Goal: Task Accomplishment & Management: Manage account settings

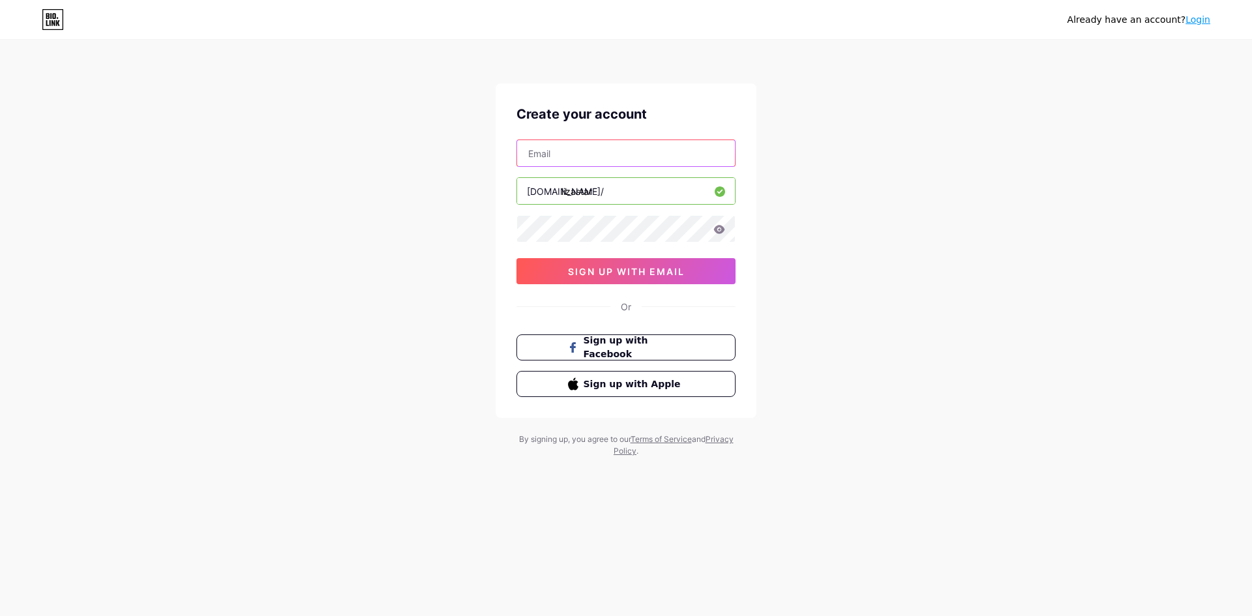
click at [561, 158] on input "text" at bounding box center [626, 153] width 218 height 26
click at [499, 302] on div "Create your account [DOMAIN_NAME]/ lizastar 0cAFcWeA45KcgP2a3eJPF1qVaL-PMS7BuSm…" at bounding box center [625, 250] width 261 height 334
click at [572, 156] on input "text" at bounding box center [626, 153] width 218 height 26
click at [602, 149] on input "text" at bounding box center [626, 153] width 218 height 26
type input "maksymbors@"
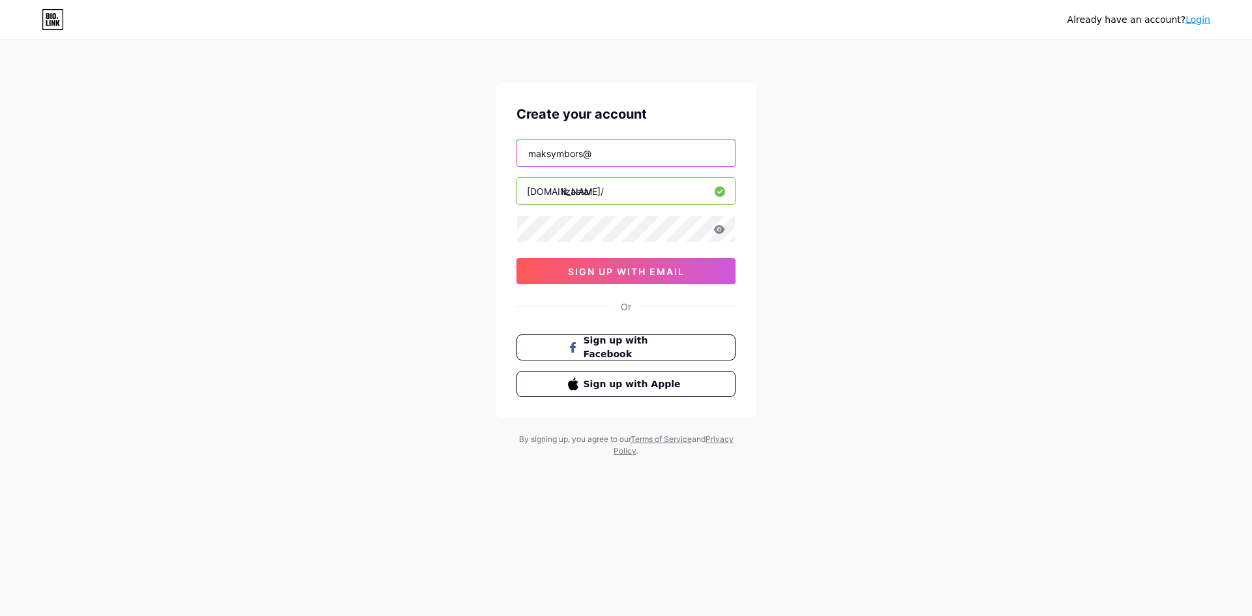
click at [626, 156] on input "maksymbors@" at bounding box center [626, 153] width 218 height 26
click at [596, 156] on input "maksymbors@" at bounding box center [626, 153] width 218 height 26
type input "[EMAIL_ADDRESS][DOMAIN_NAME]"
click at [716, 233] on icon at bounding box center [719, 229] width 12 height 9
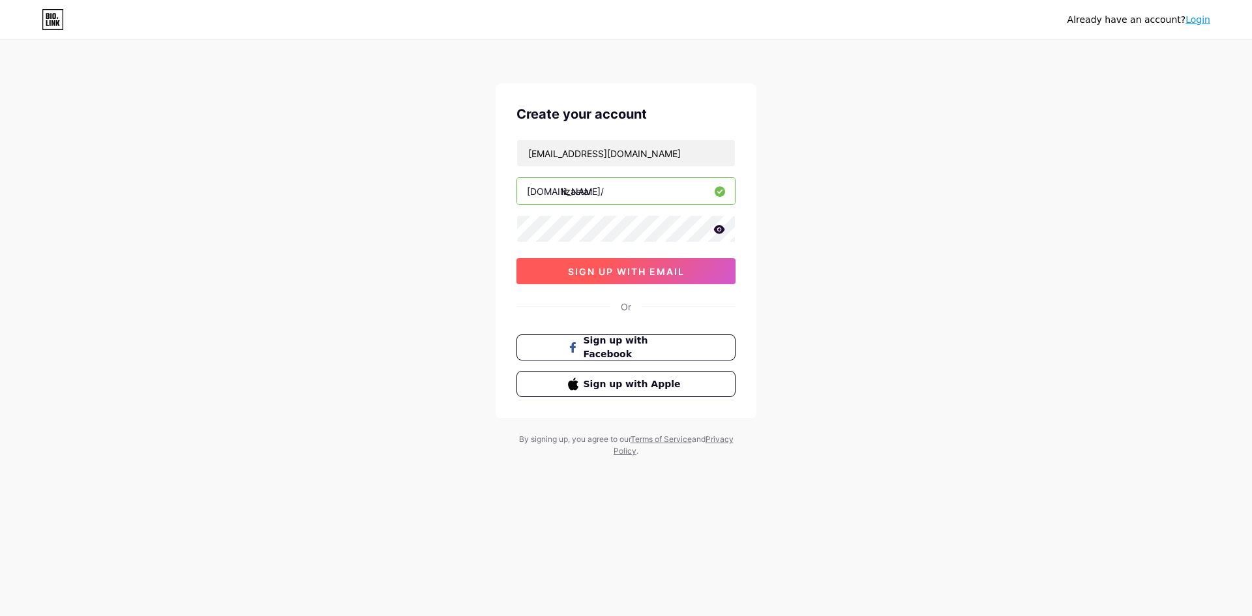
click at [657, 282] on button "sign up with email" at bounding box center [625, 271] width 219 height 26
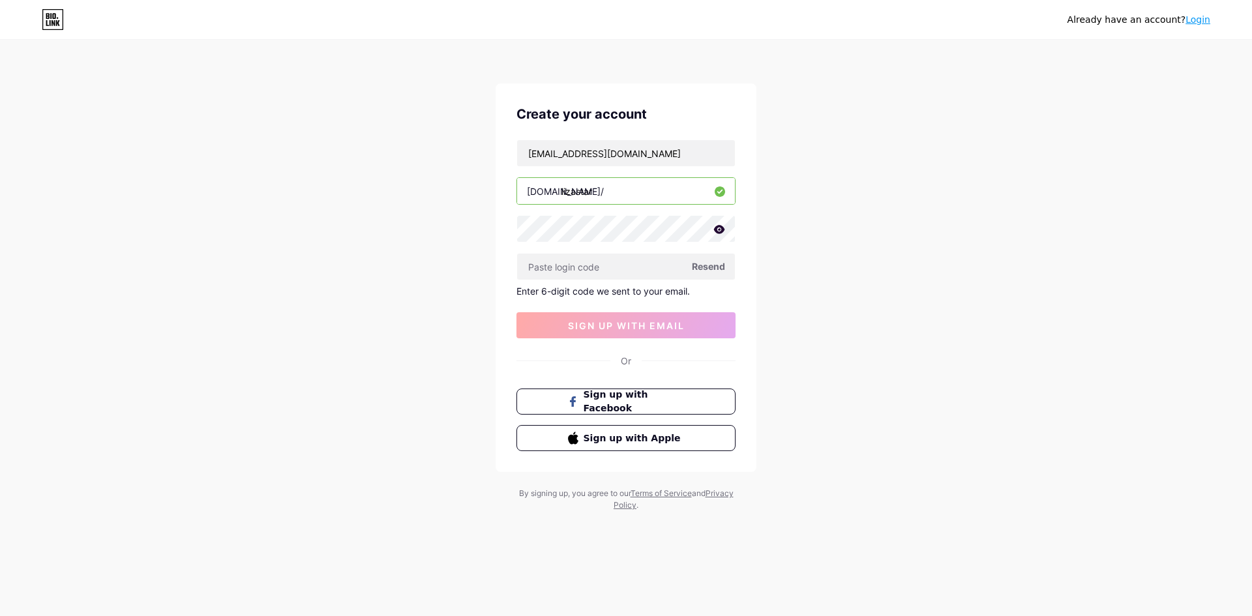
click at [718, 227] on icon at bounding box center [719, 229] width 11 height 8
click at [702, 269] on span "Resend" at bounding box center [708, 266] width 33 height 14
click at [707, 265] on span "Resend" at bounding box center [708, 266] width 33 height 14
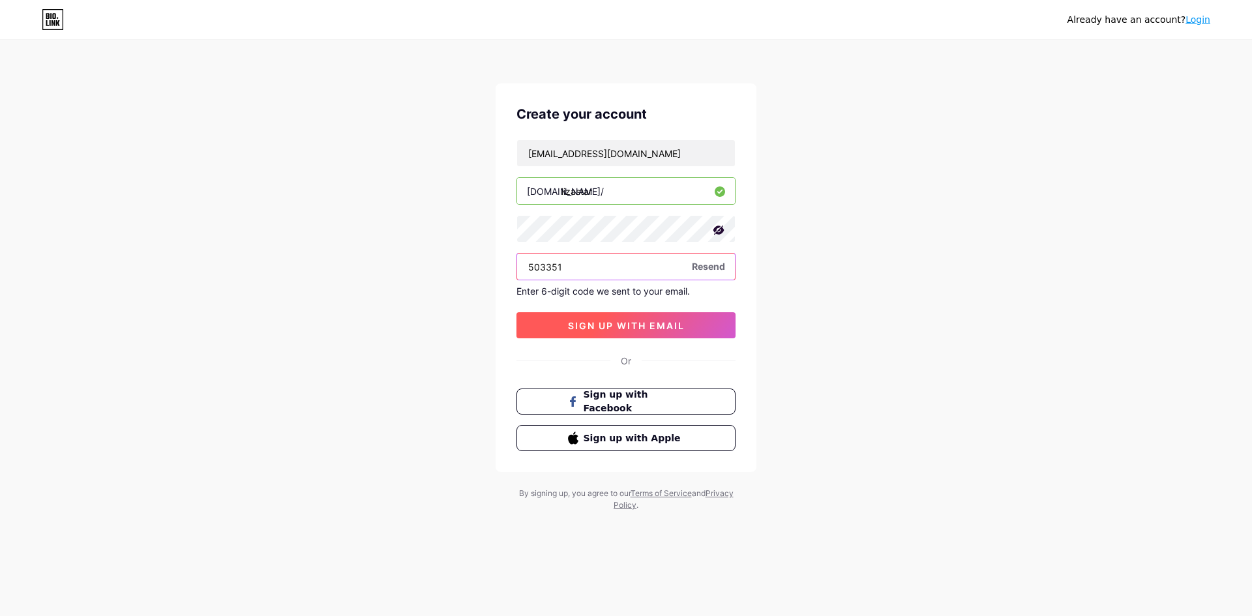
type input "503351"
click at [697, 327] on button "sign up with email" at bounding box center [625, 325] width 219 height 26
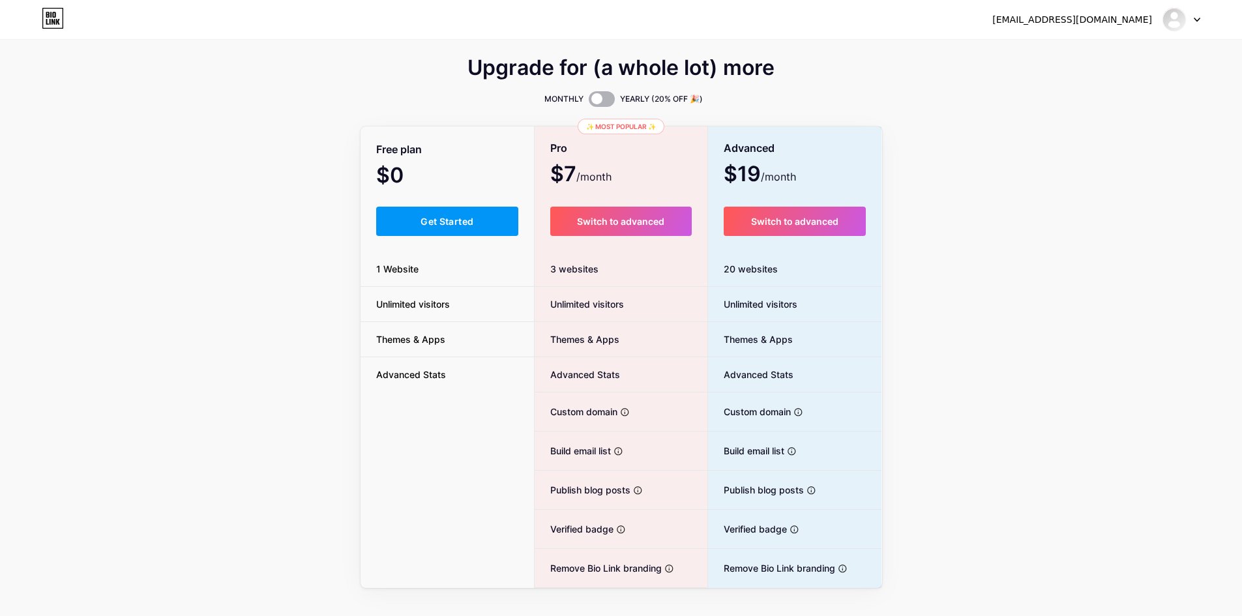
click at [599, 100] on span at bounding box center [602, 99] width 26 height 16
click at [589, 102] on input "checkbox" at bounding box center [589, 102] width 0 height 0
click at [600, 98] on span at bounding box center [602, 99] width 26 height 16
click at [589, 102] on input "checkbox" at bounding box center [589, 102] width 0 height 0
click at [457, 217] on span "Get Started" at bounding box center [446, 221] width 53 height 11
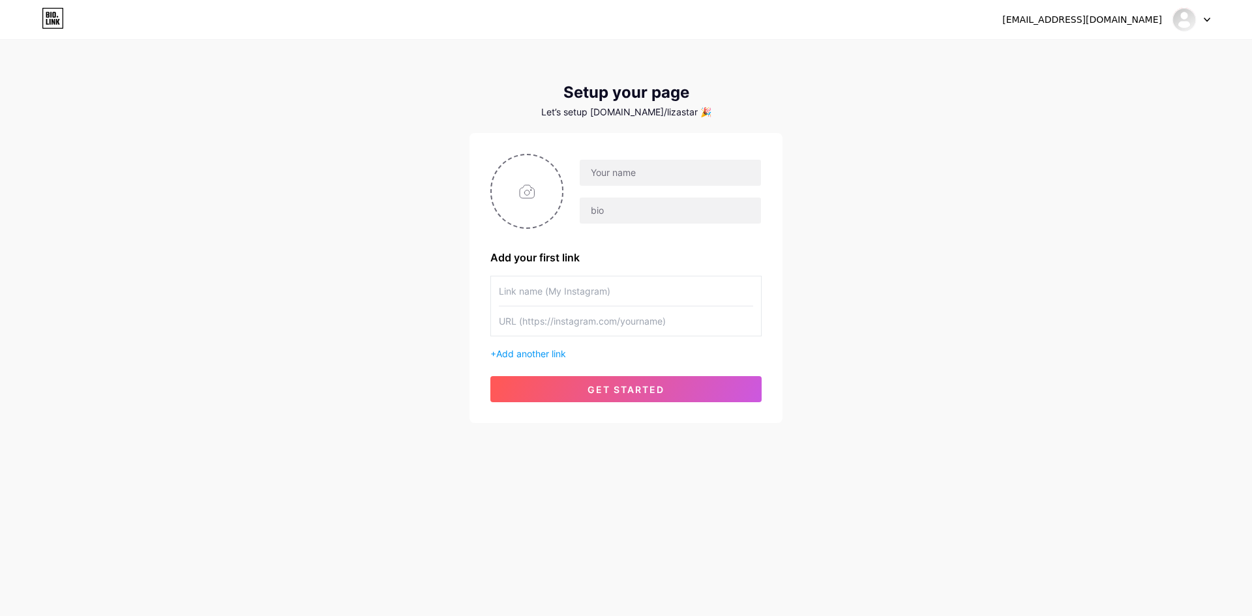
click at [626, 296] on input "text" at bounding box center [626, 290] width 254 height 29
click at [608, 169] on input "text" at bounding box center [670, 173] width 181 height 26
type input "[PERSON_NAME]"
click at [649, 210] on input "text" at bounding box center [670, 211] width 181 height 26
type input "[PERSON_NAME]"
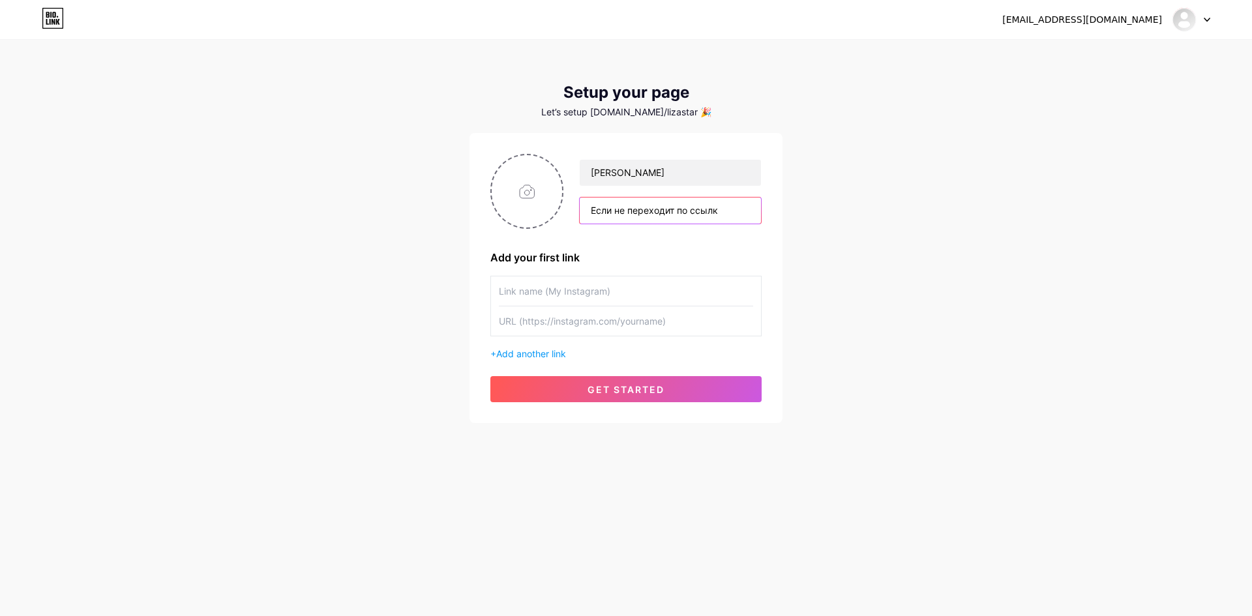
type input "Если не переходит по ссылке"
click at [638, 182] on input "[PERSON_NAME]" at bounding box center [670, 173] width 181 height 26
type input "LizaStarxs"
click at [610, 222] on input "text" at bounding box center [670, 211] width 181 height 26
click at [583, 282] on input "text" at bounding box center [626, 290] width 254 height 29
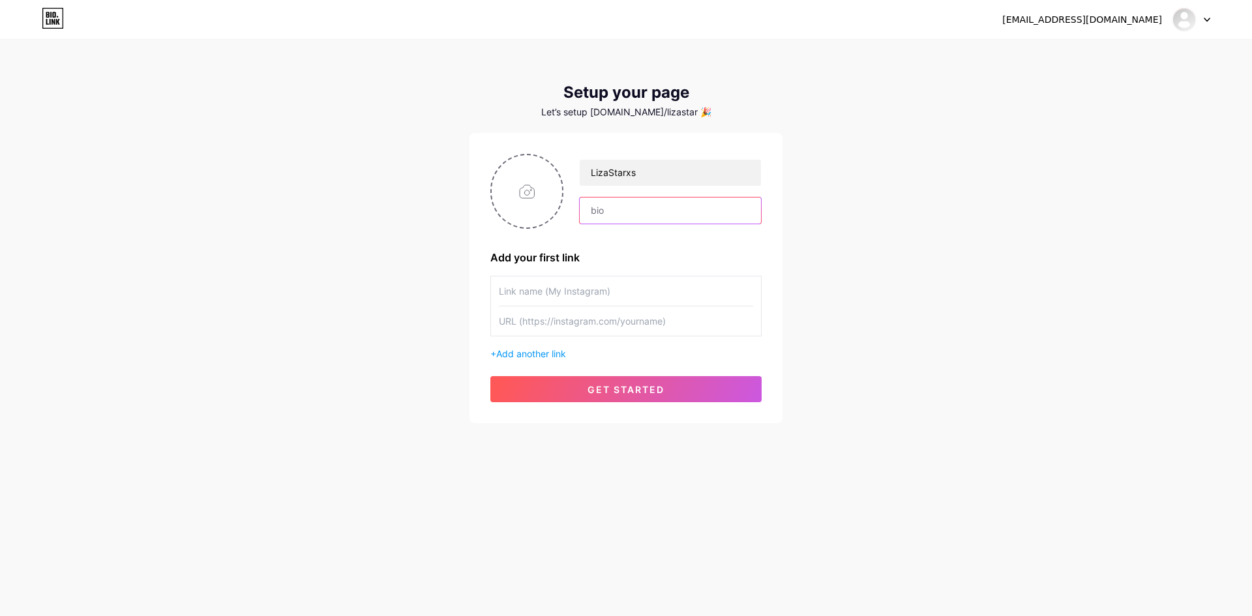
click at [612, 213] on input "text" at bounding box center [670, 211] width 181 height 26
type input "V"
type input "Моя Тележка"
click at [505, 183] on input "file" at bounding box center [527, 191] width 70 height 72
type input "C:\fakepath\photo_2025-08-14_13-24-33.jpg"
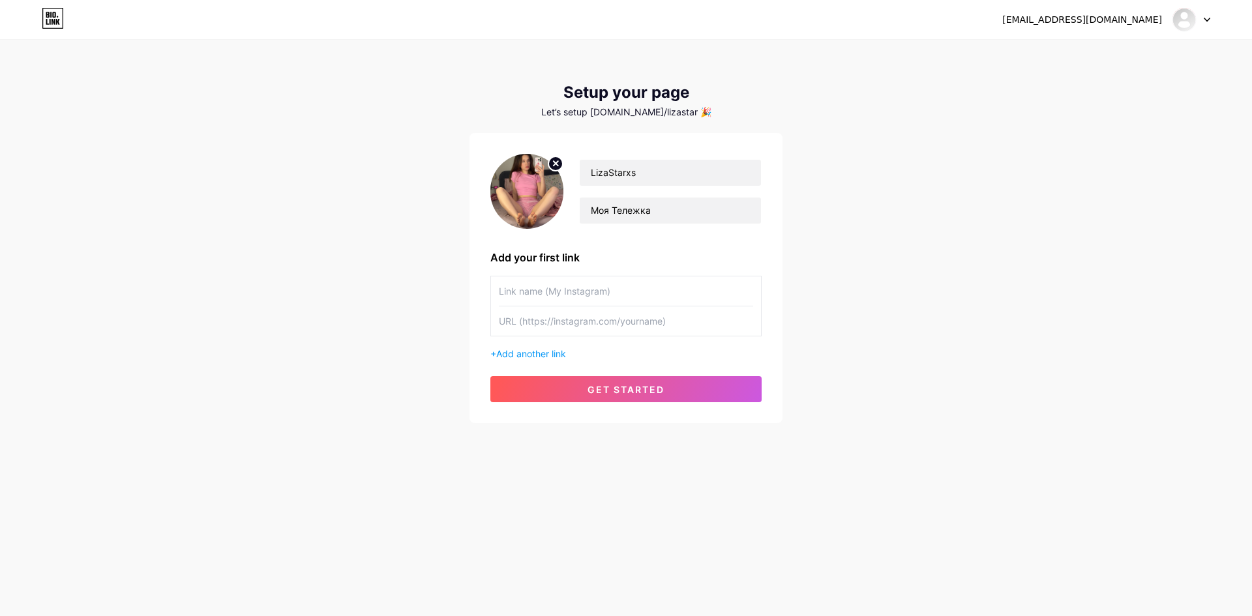
click at [589, 286] on input "text" at bounding box center [626, 290] width 254 height 29
type input "е"
type input "Тележка"
click at [580, 314] on input "text" at bounding box center [626, 320] width 254 height 29
paste input "[URL][DOMAIN_NAME]"
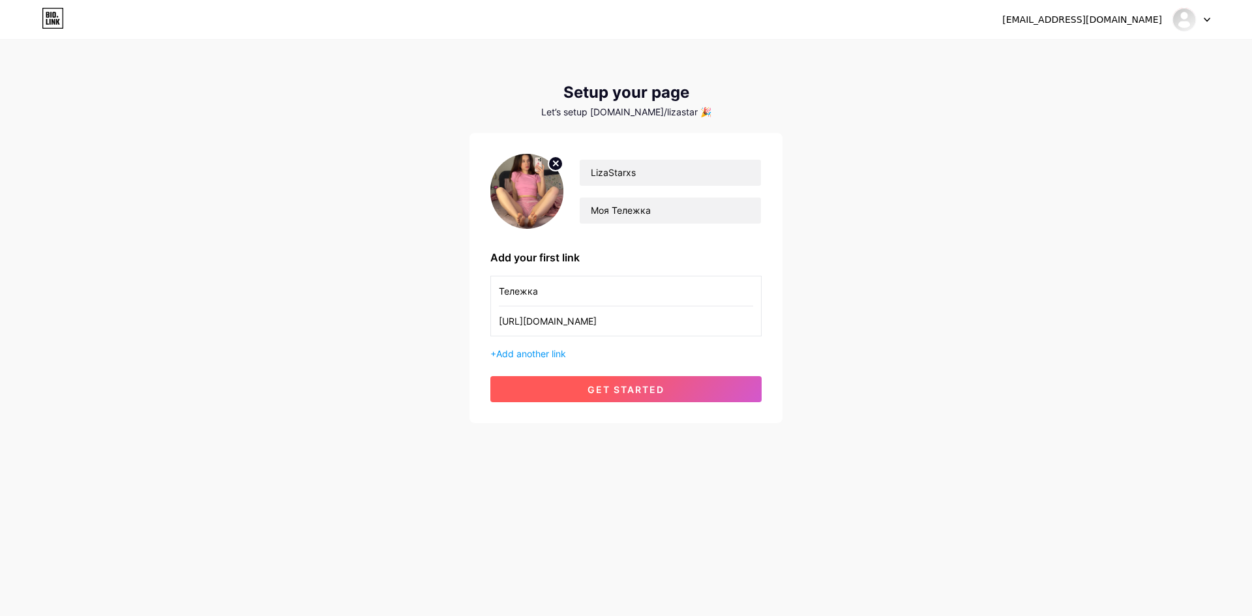
type input "[URL][DOMAIN_NAME]"
click at [575, 384] on button "get started" at bounding box center [625, 389] width 271 height 26
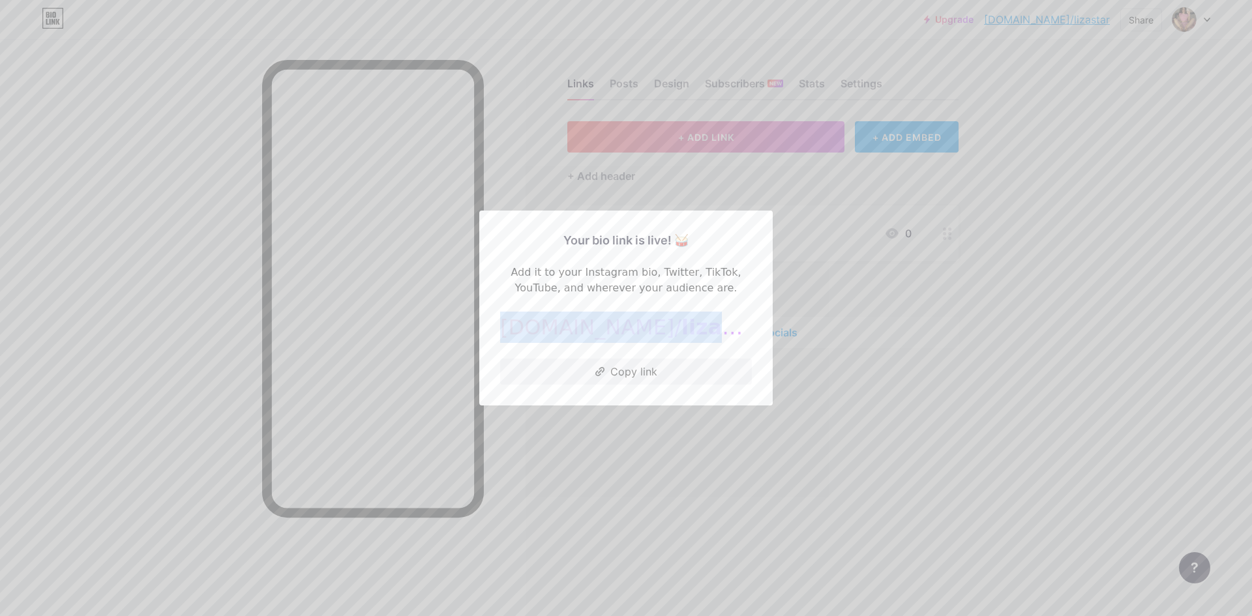
drag, startPoint x: 700, startPoint y: 326, endPoint x: 548, endPoint y: 325, distance: 152.5
click at [548, 326] on div "[DOMAIN_NAME]/ lizastar" at bounding box center [626, 327] width 252 height 31
copy div "[DOMAIN_NAME]/ lizastar"
click at [941, 217] on div at bounding box center [626, 308] width 1252 height 616
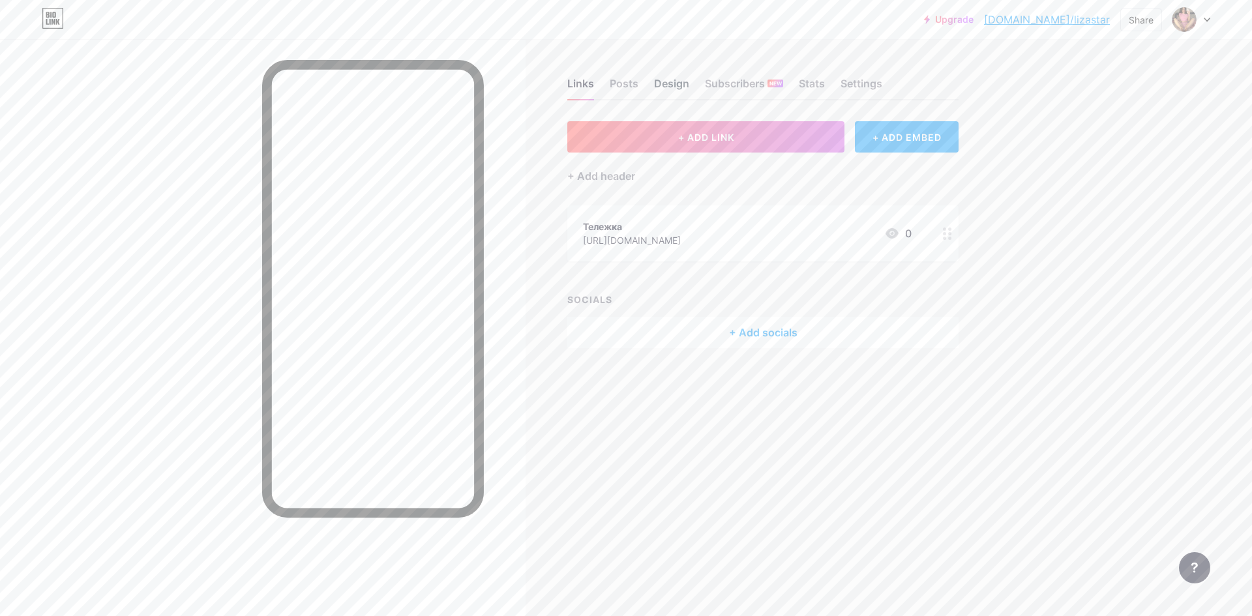
click at [659, 82] on div "Design" at bounding box center [671, 87] width 35 height 23
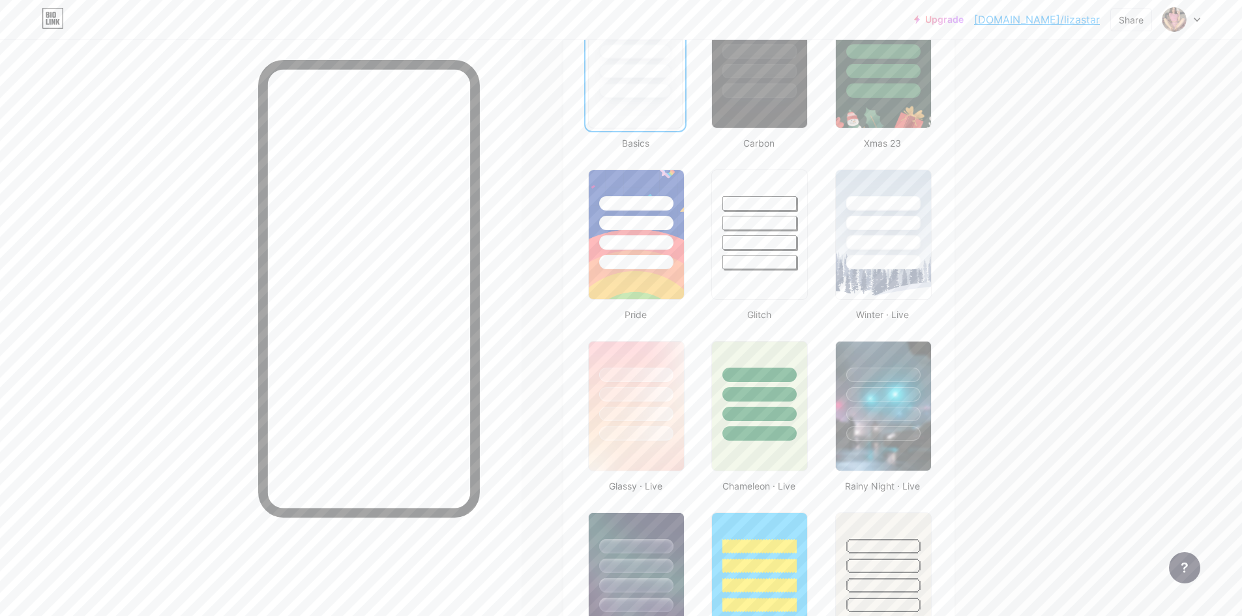
scroll to position [652, 0]
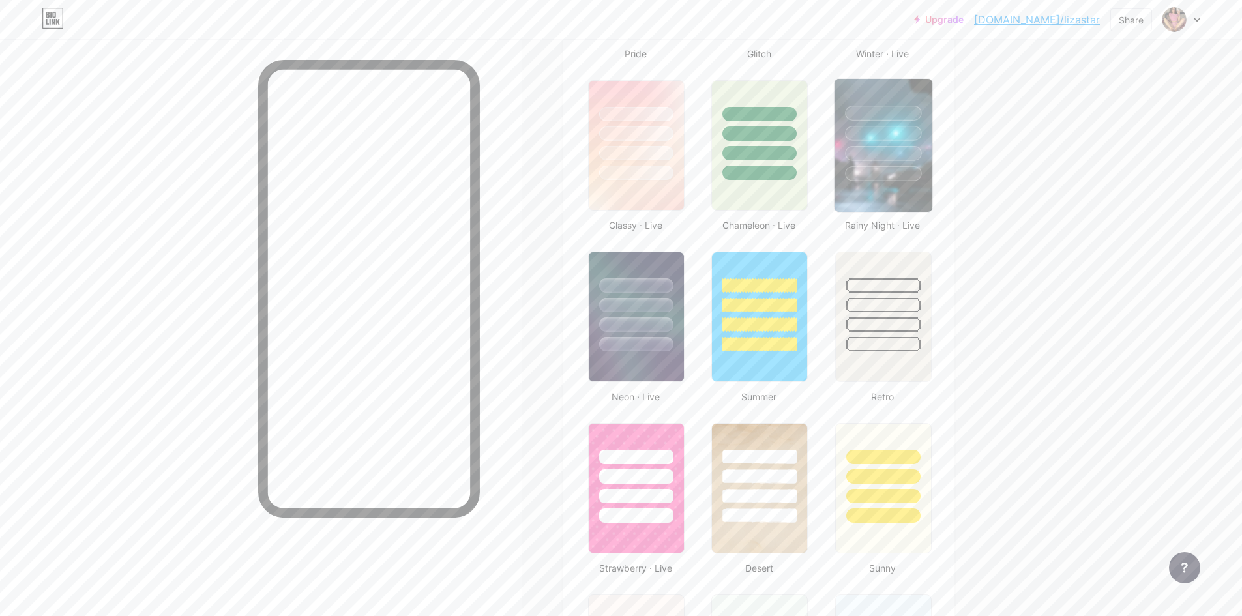
click at [871, 186] on img at bounding box center [883, 145] width 98 height 133
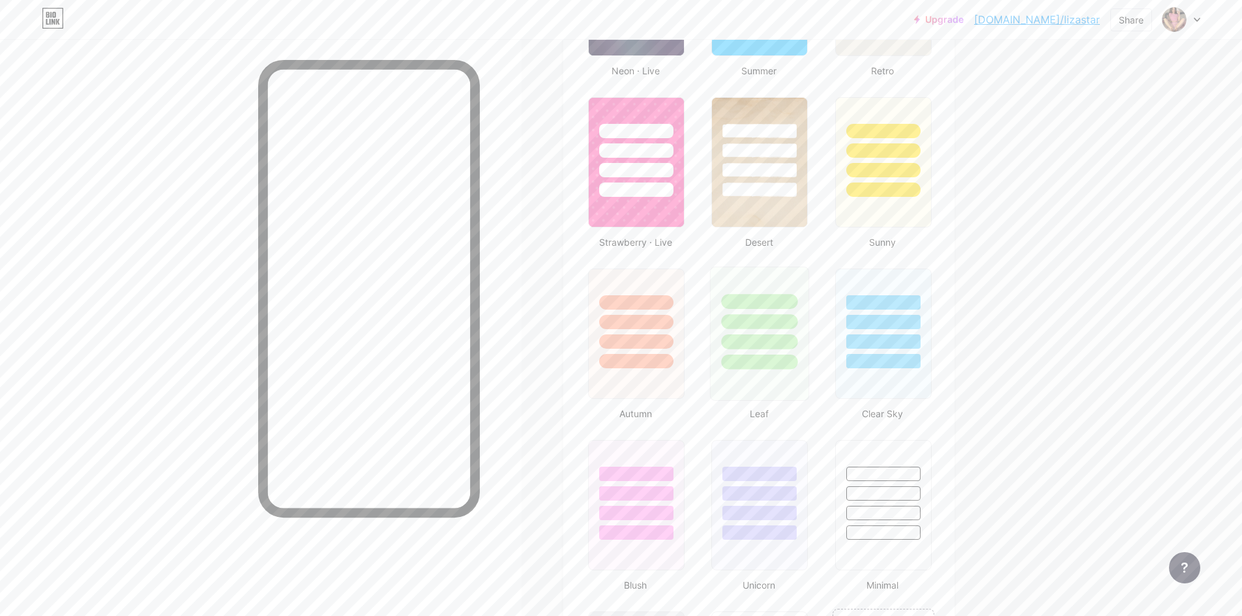
scroll to position [913, 0]
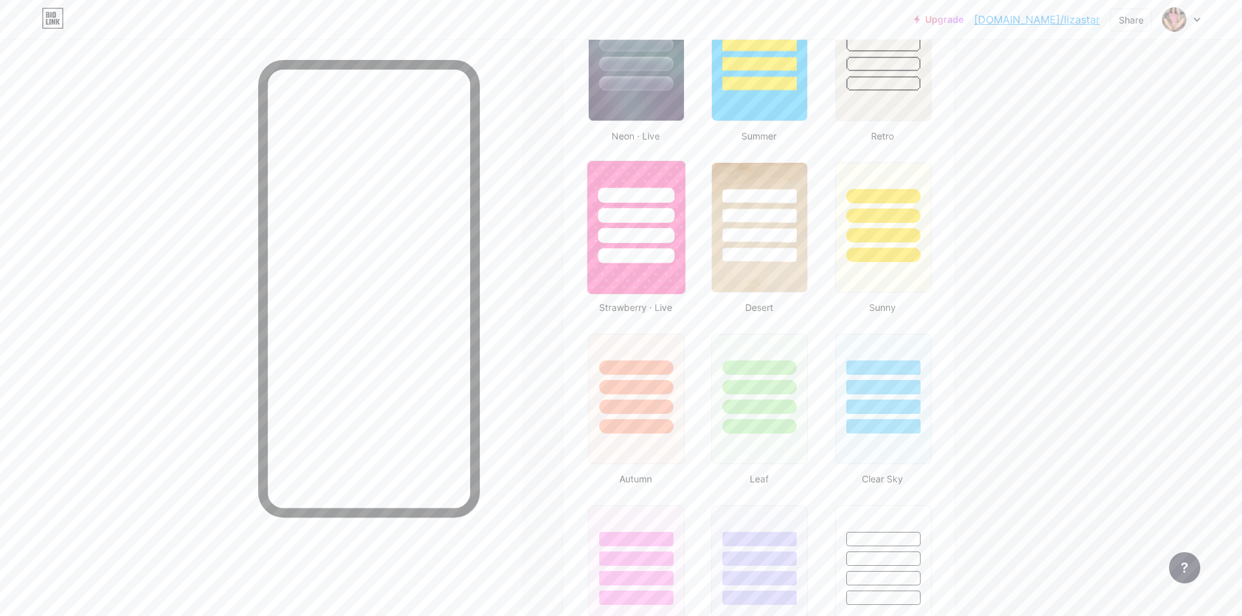
click at [648, 254] on div at bounding box center [636, 255] width 76 height 15
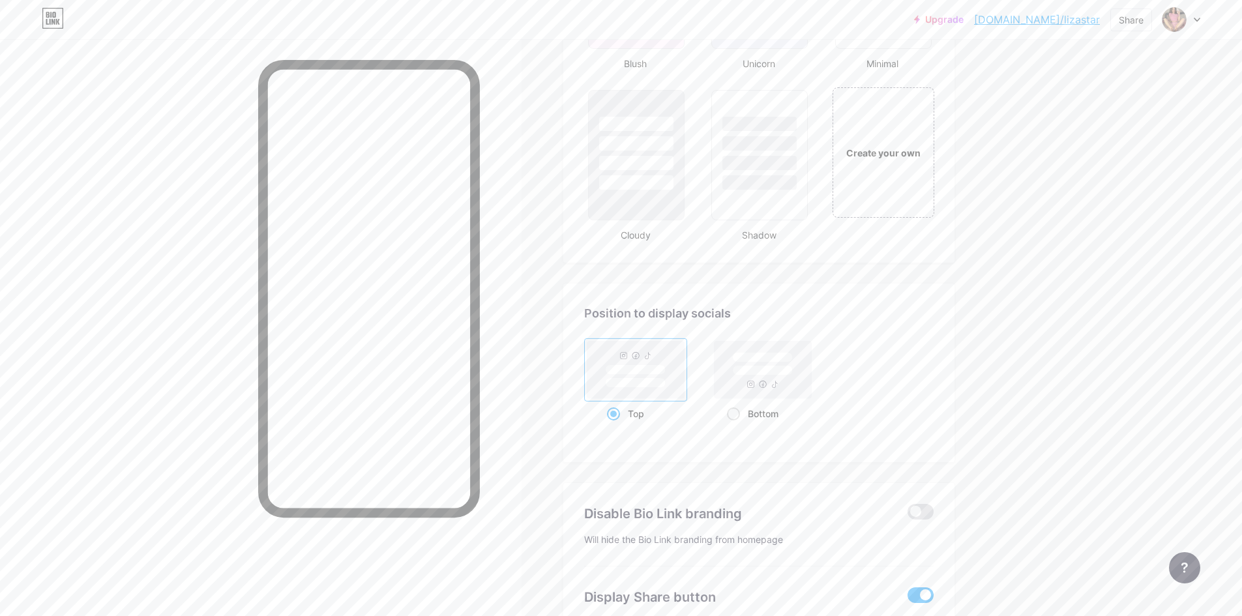
scroll to position [1598, 0]
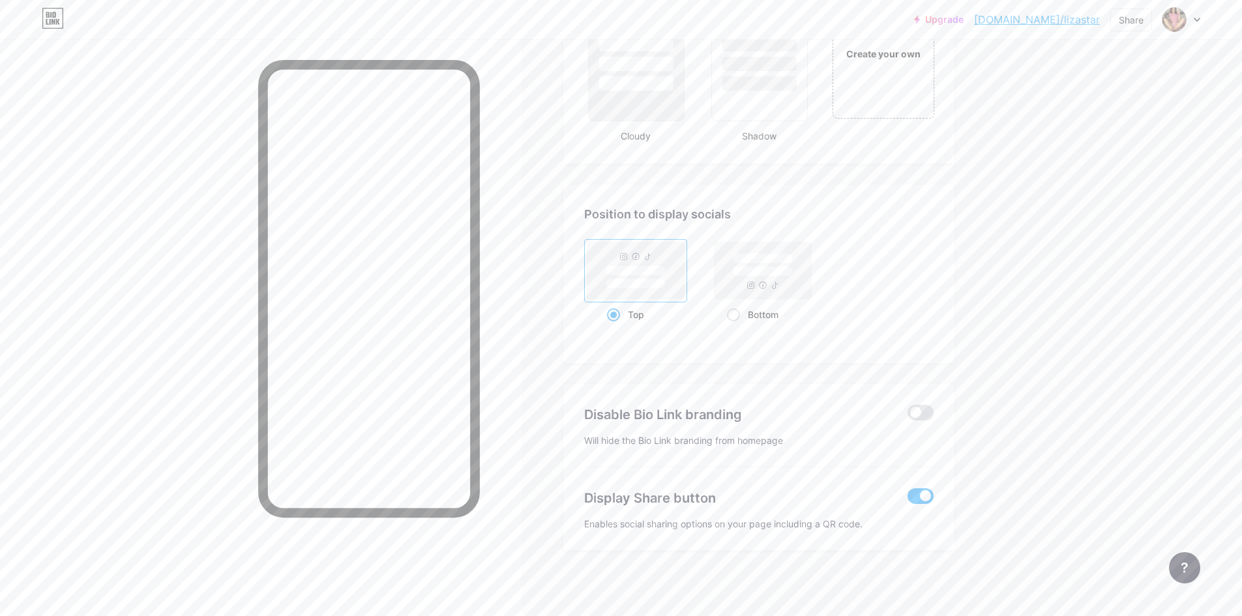
click at [596, 272] on rect at bounding box center [635, 270] width 97 height 57
click at [607, 327] on input "Top" at bounding box center [611, 331] width 8 height 8
click at [768, 284] on rect at bounding box center [762, 270] width 97 height 57
click at [735, 327] on input "Bottom" at bounding box center [731, 331] width 8 height 8
radio input "true"
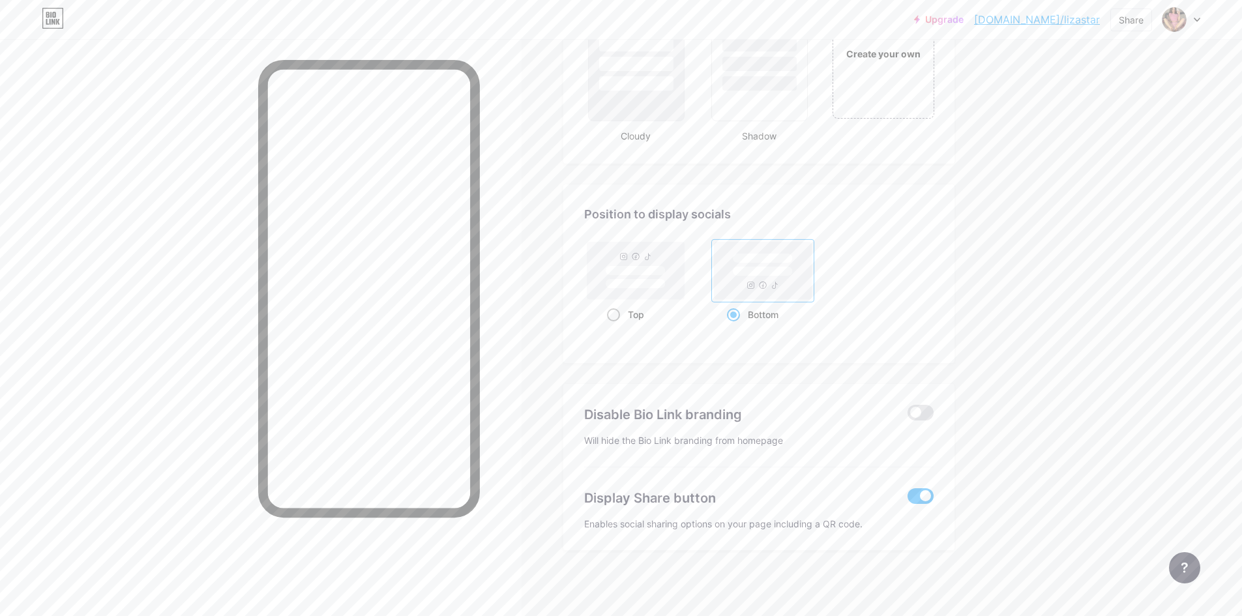
click at [663, 291] on rect at bounding box center [635, 270] width 97 height 57
click at [615, 327] on input "Top" at bounding box center [611, 331] width 8 height 8
radio input "true"
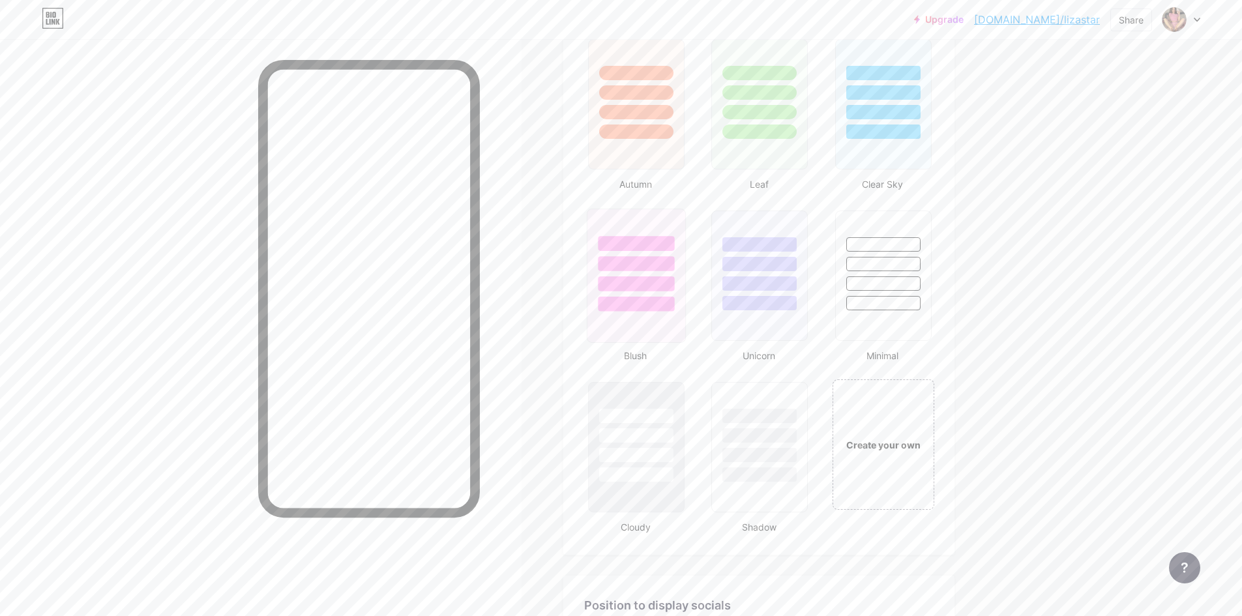
scroll to position [1077, 0]
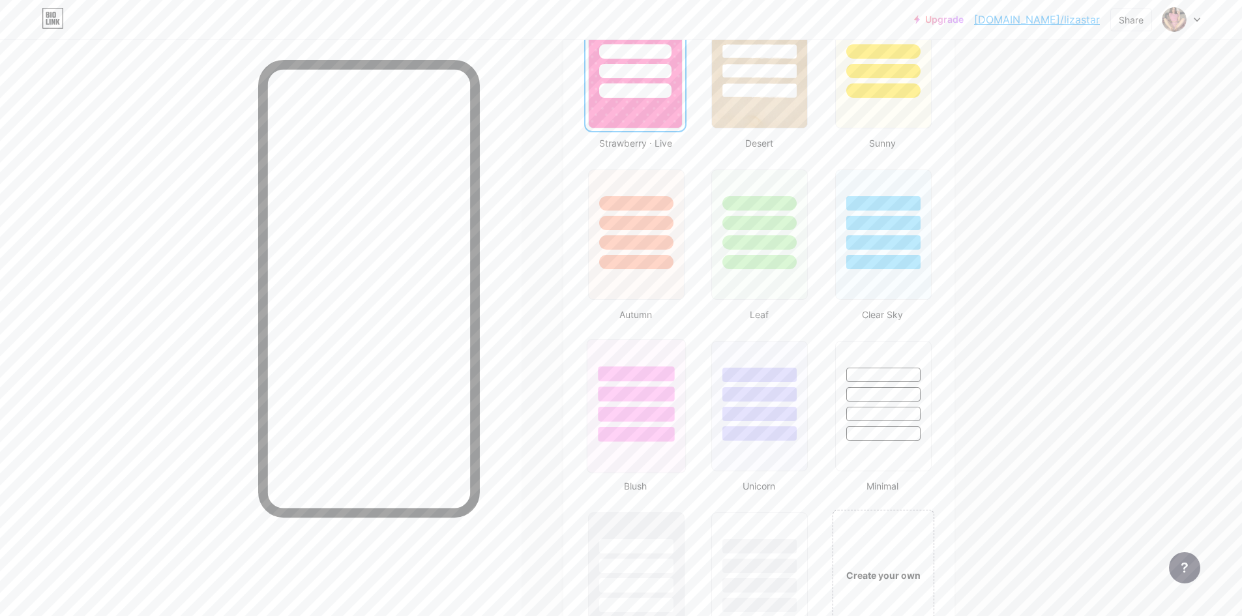
click at [653, 385] on div at bounding box center [636, 391] width 98 height 102
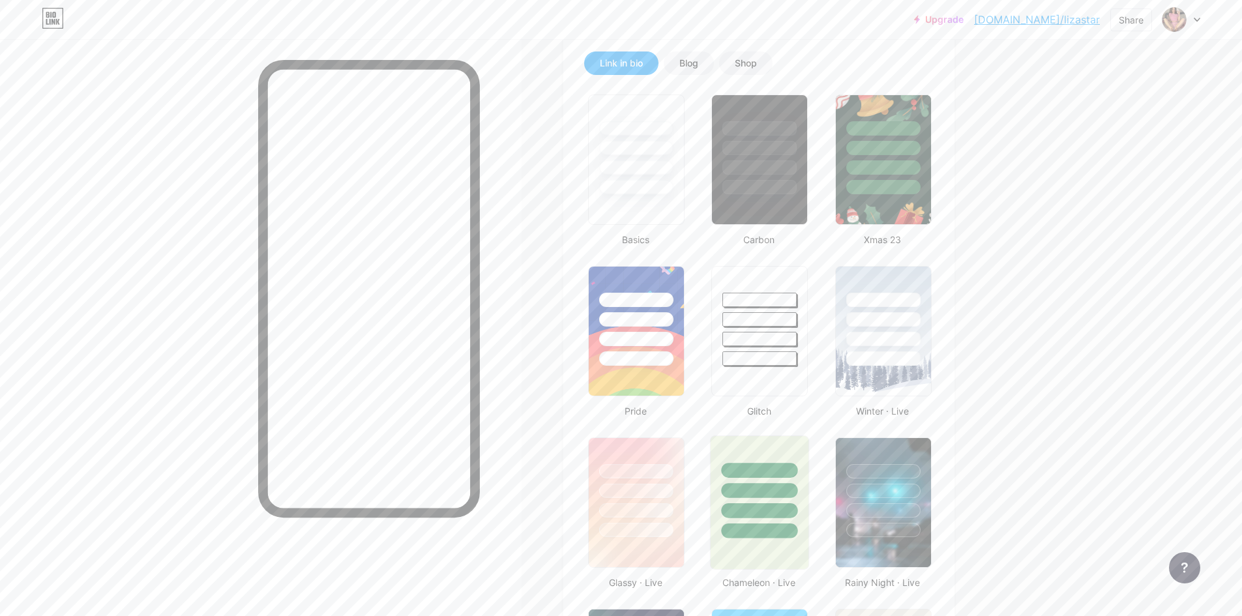
scroll to position [621, 0]
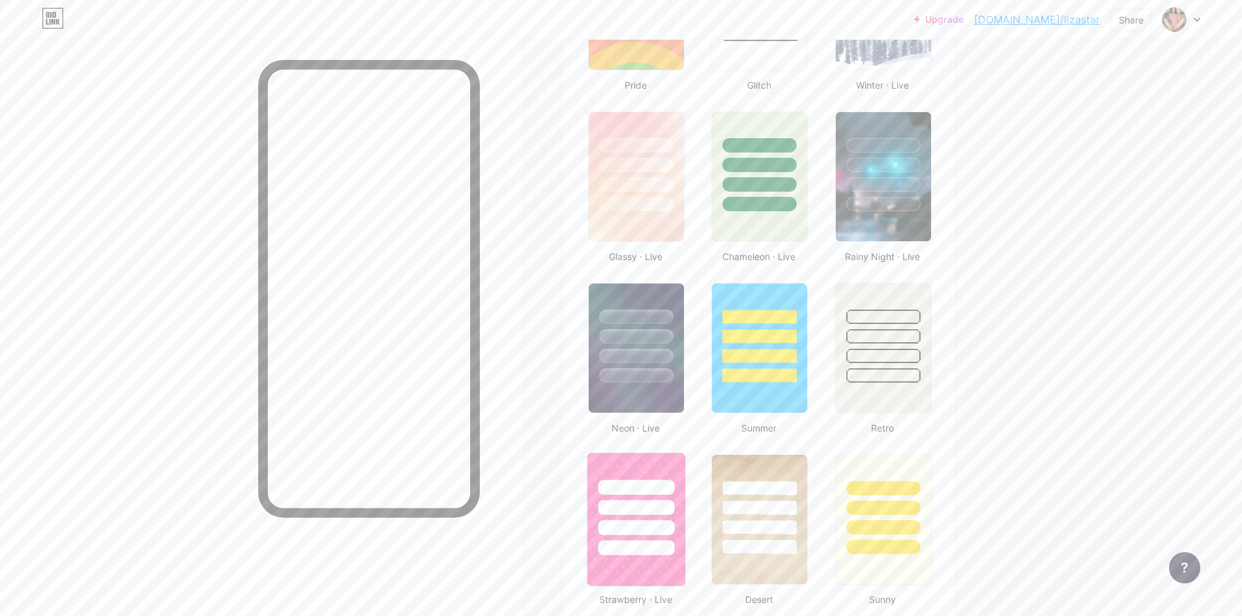
click at [647, 488] on div at bounding box center [636, 487] width 76 height 15
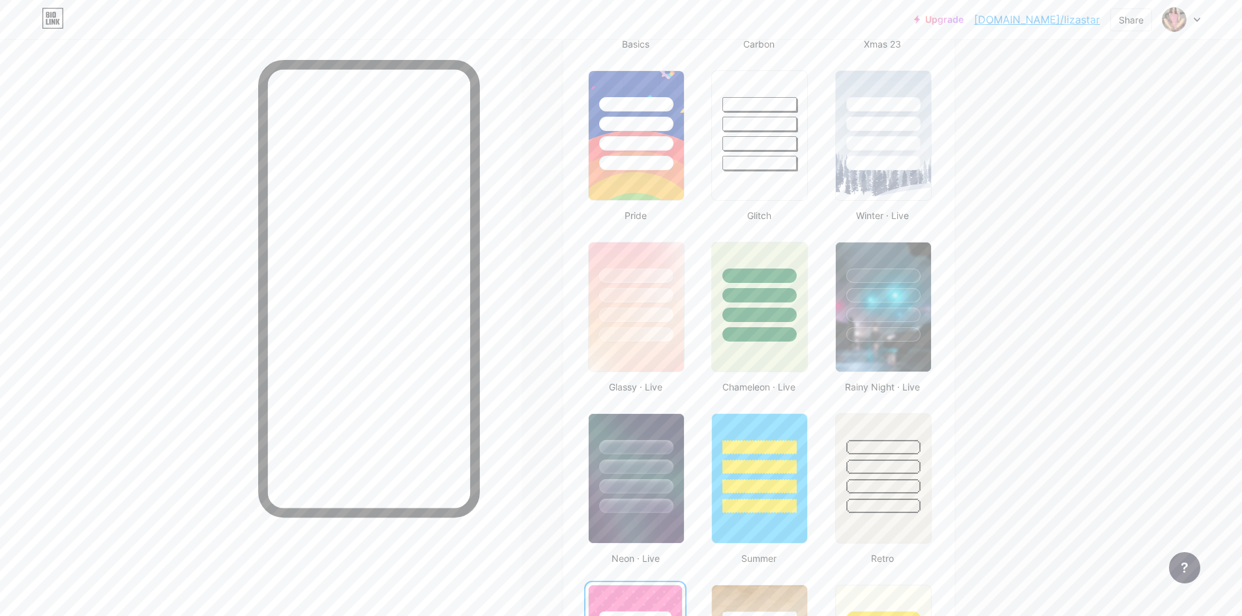
scroll to position [295, 0]
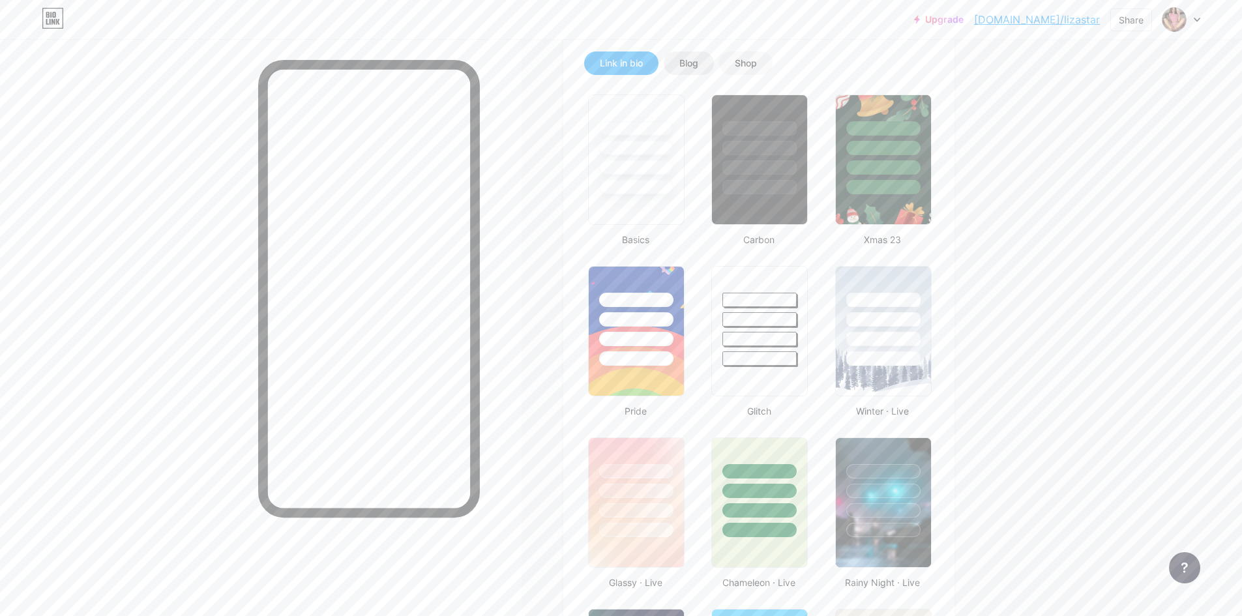
click at [683, 53] on div "Blog" at bounding box center [689, 62] width 50 height 23
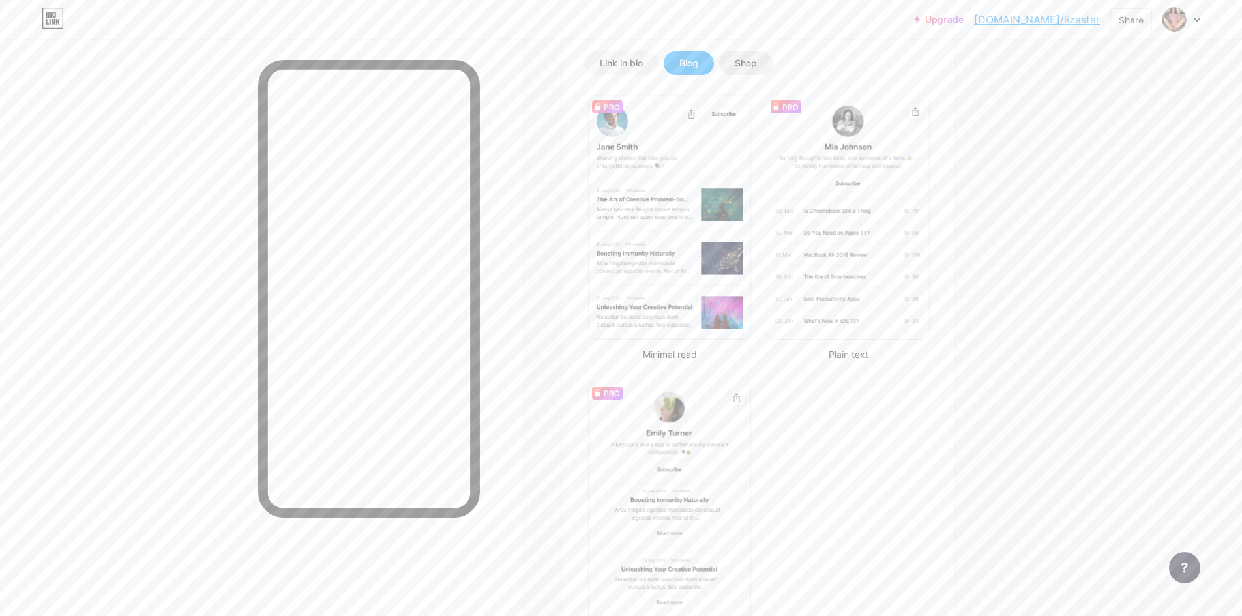
click at [757, 66] on div "Shop" at bounding box center [746, 63] width 22 height 13
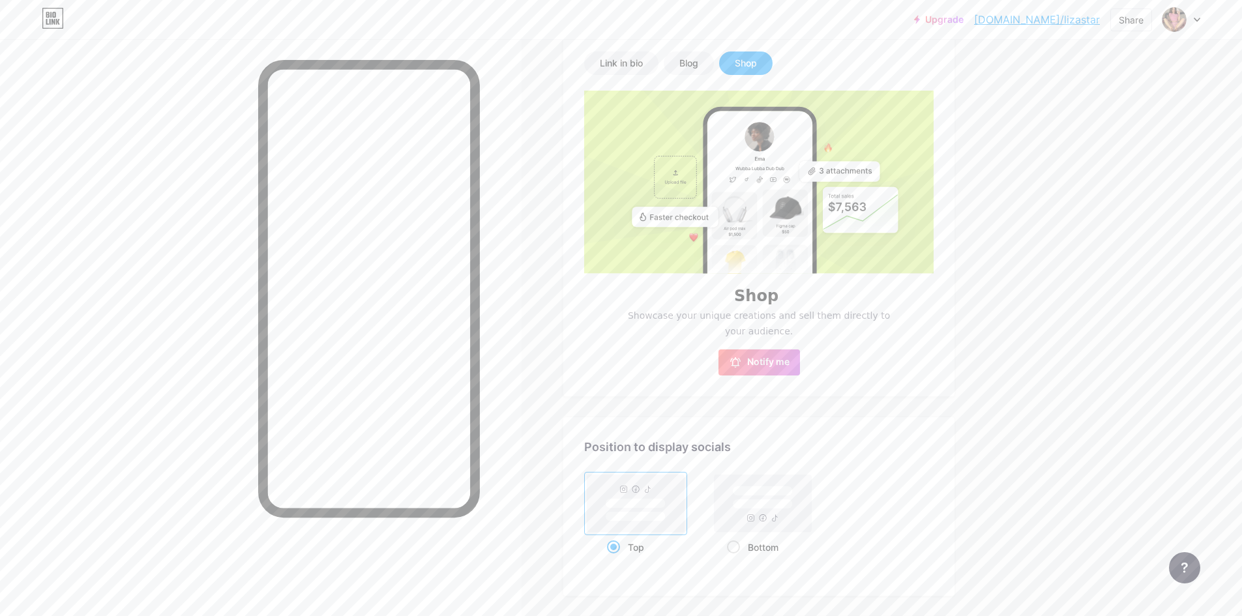
scroll to position [99, 0]
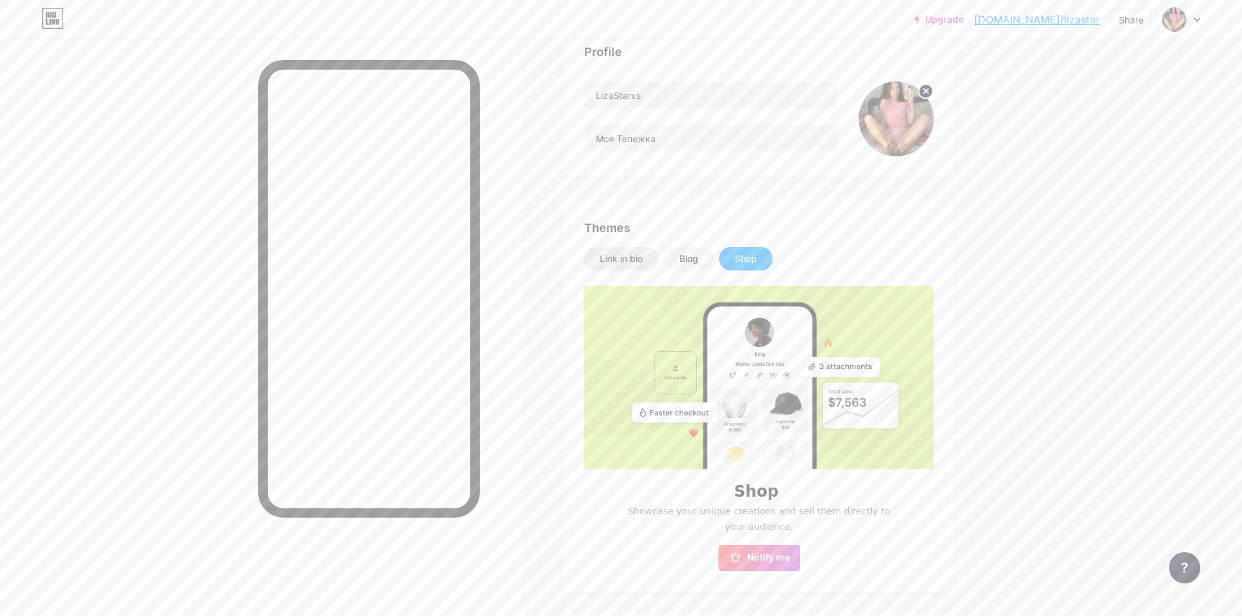
click at [658, 259] on div "Link in bio" at bounding box center [621, 258] width 74 height 23
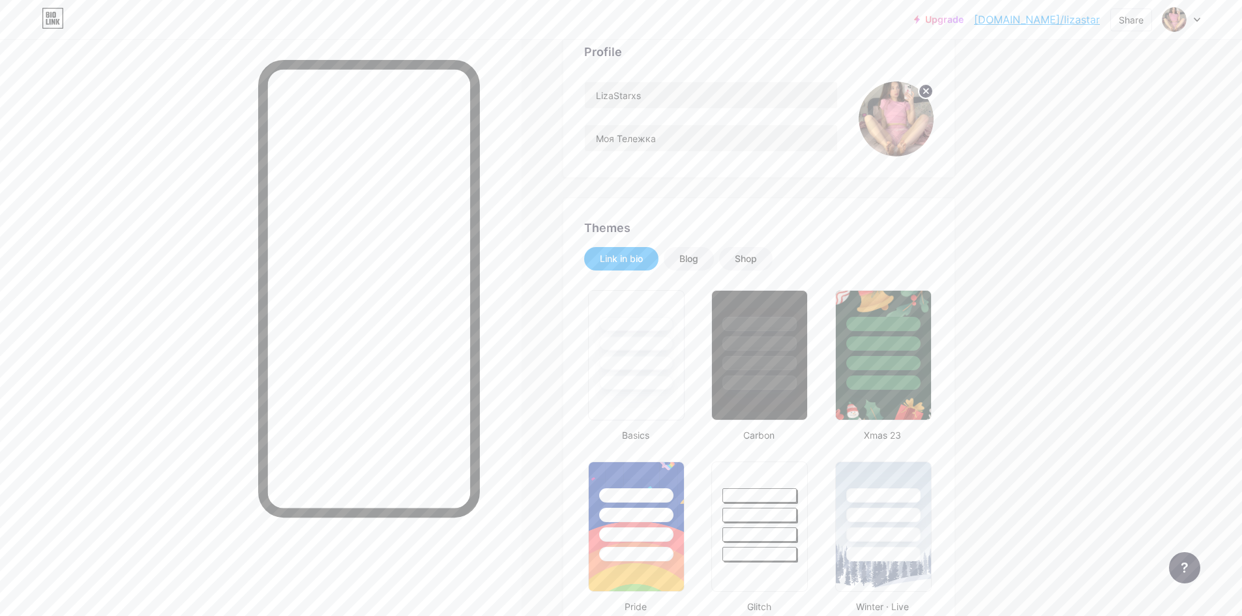
scroll to position [0, 0]
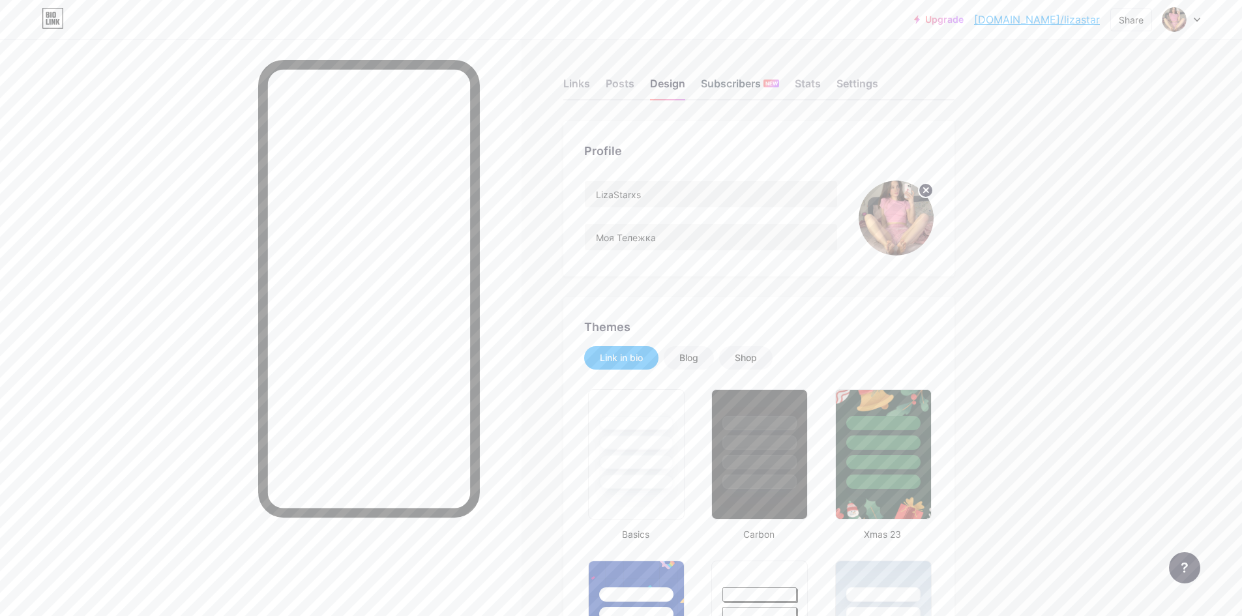
click at [756, 85] on div "Subscribers NEW" at bounding box center [740, 87] width 78 height 23
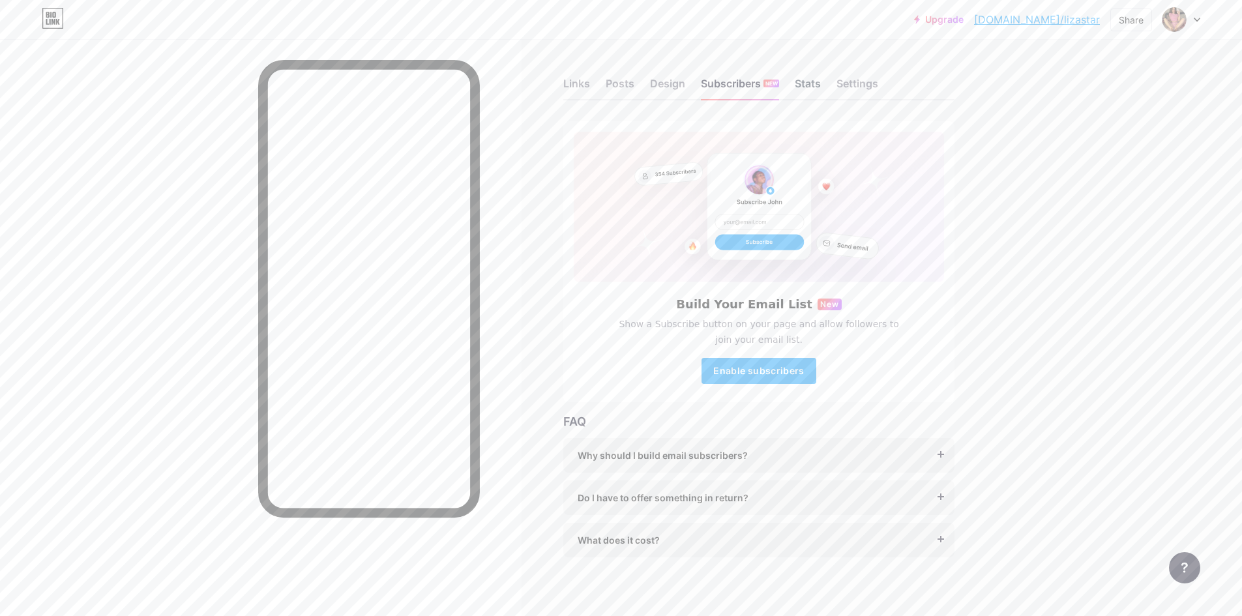
click at [810, 87] on div "Stats" at bounding box center [808, 87] width 26 height 23
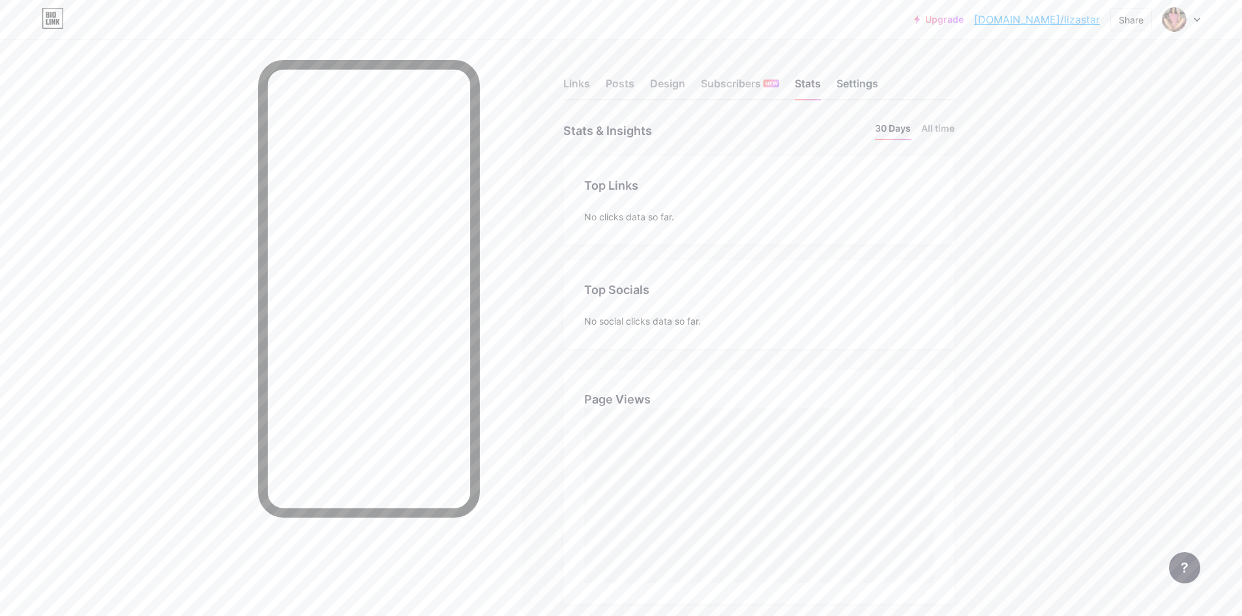
scroll to position [616, 1242]
click at [861, 85] on div "Settings" at bounding box center [857, 87] width 42 height 23
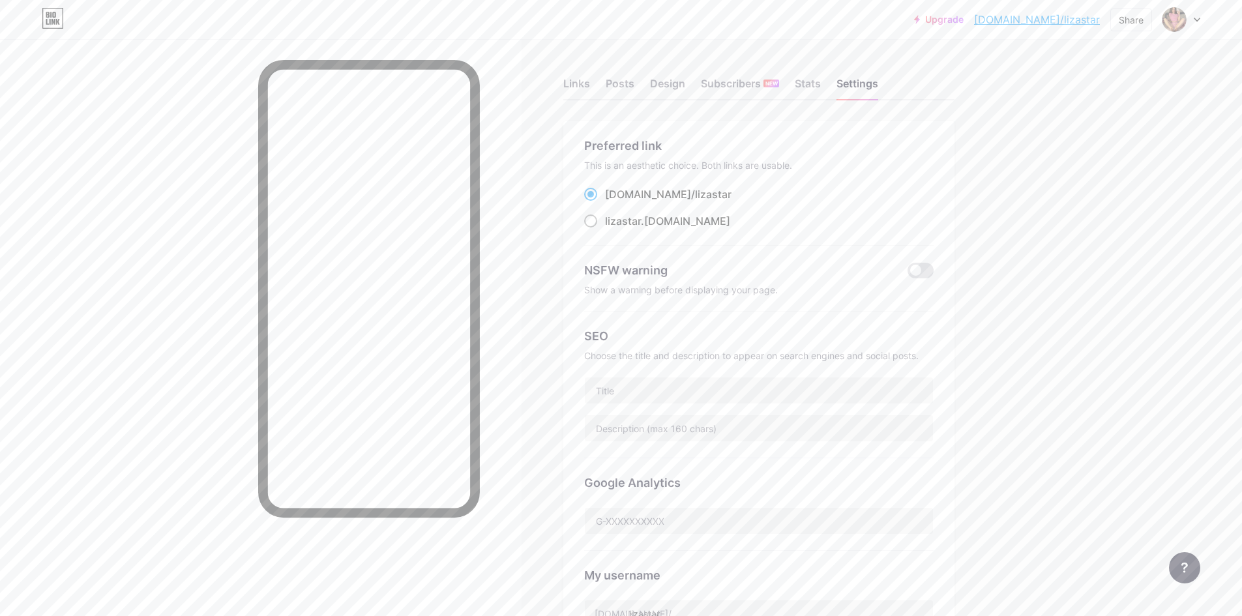
click at [628, 219] on span "lizastar" at bounding box center [623, 220] width 36 height 13
click at [613, 229] on input "lizastar .[DOMAIN_NAME]" at bounding box center [609, 233] width 8 height 8
radio input "true"
drag, startPoint x: 692, startPoint y: 223, endPoint x: 609, endPoint y: 222, distance: 82.8
click at [609, 222] on div "lizastar .[DOMAIN_NAME]" at bounding box center [758, 221] width 349 height 16
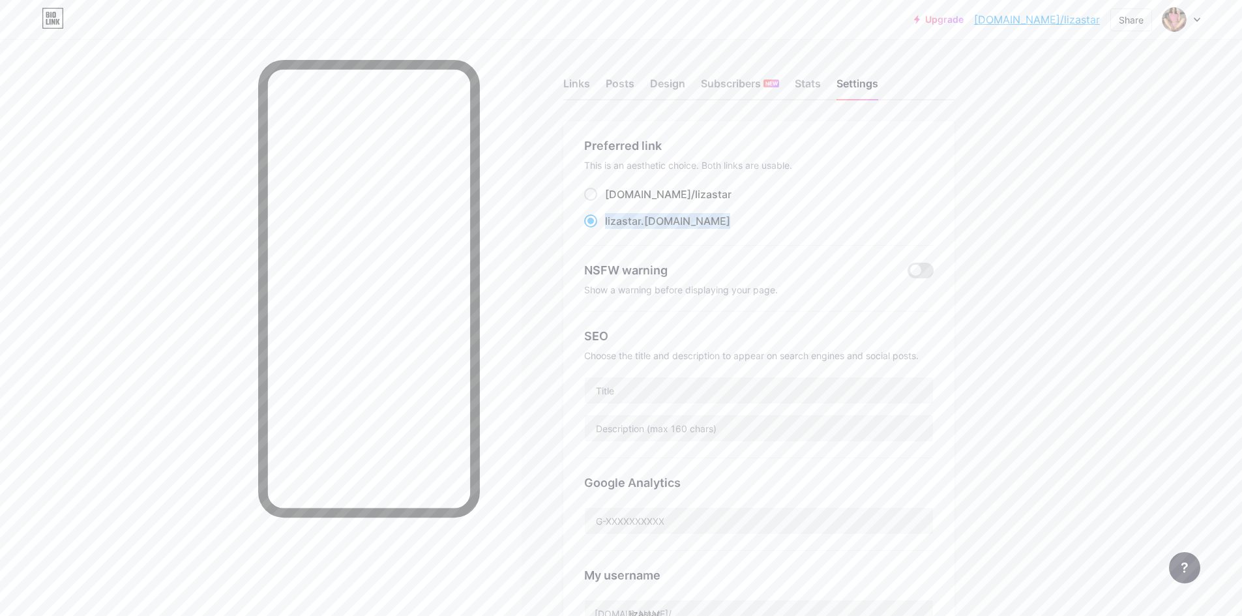
copy label "lizastar .[DOMAIN_NAME]"
click at [551, 50] on div "Links Posts Design Subscribers NEW Stats Settings Preferred link This is an aes…" at bounding box center [504, 553] width 1009 height 1029
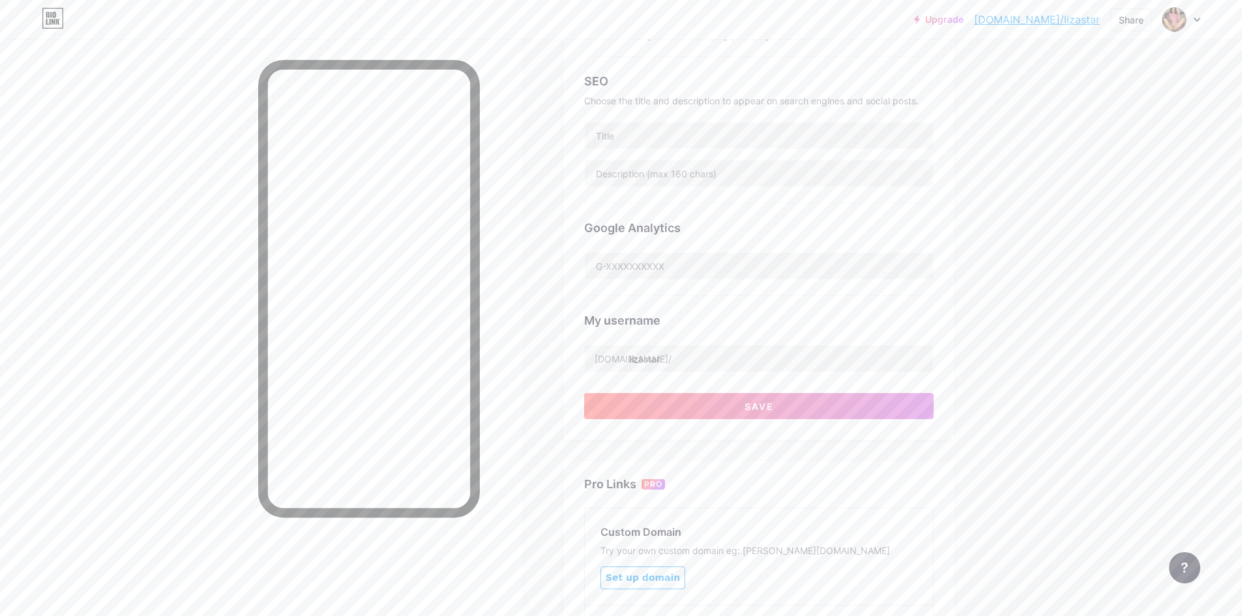
scroll to position [125, 0]
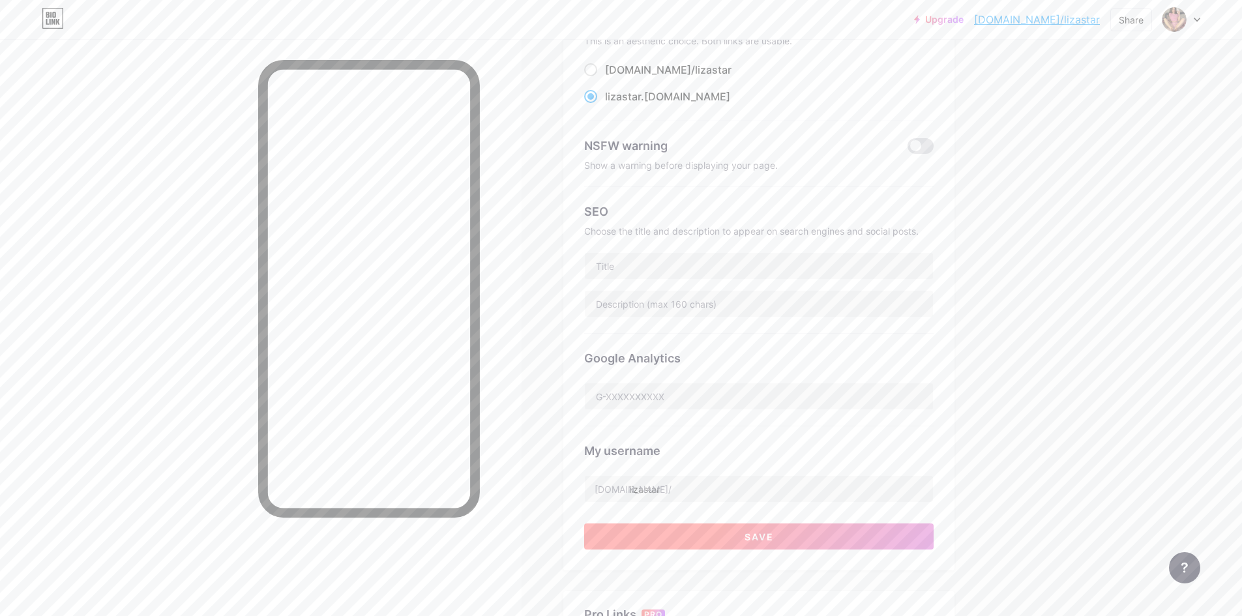
click at [712, 530] on button "Save" at bounding box center [758, 536] width 349 height 26
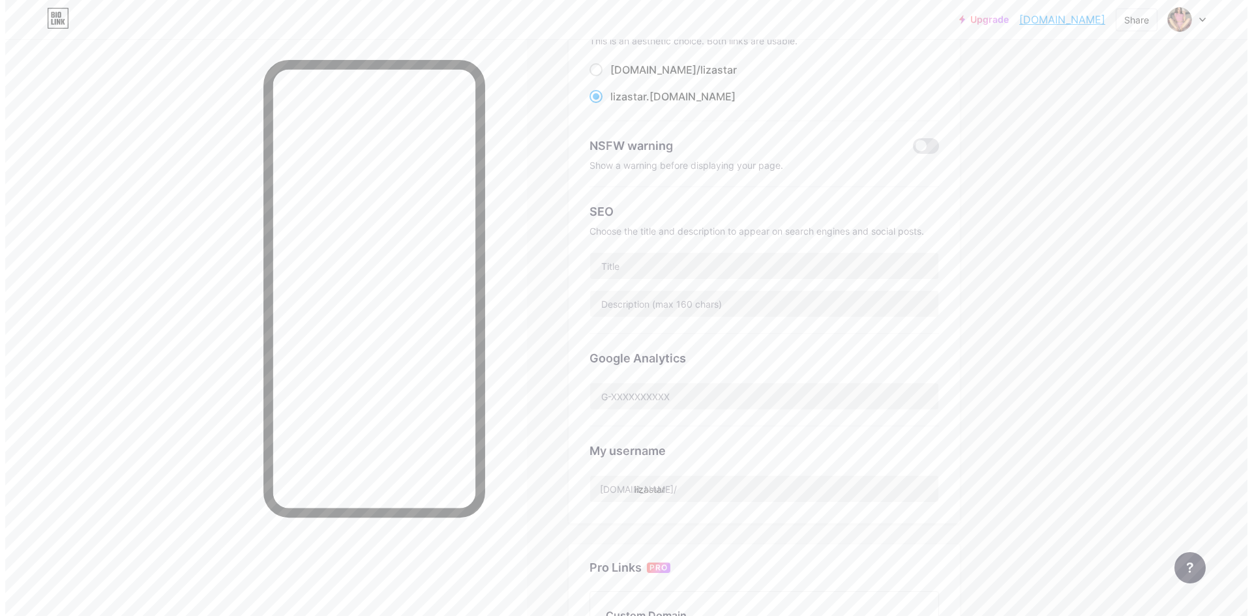
scroll to position [0, 0]
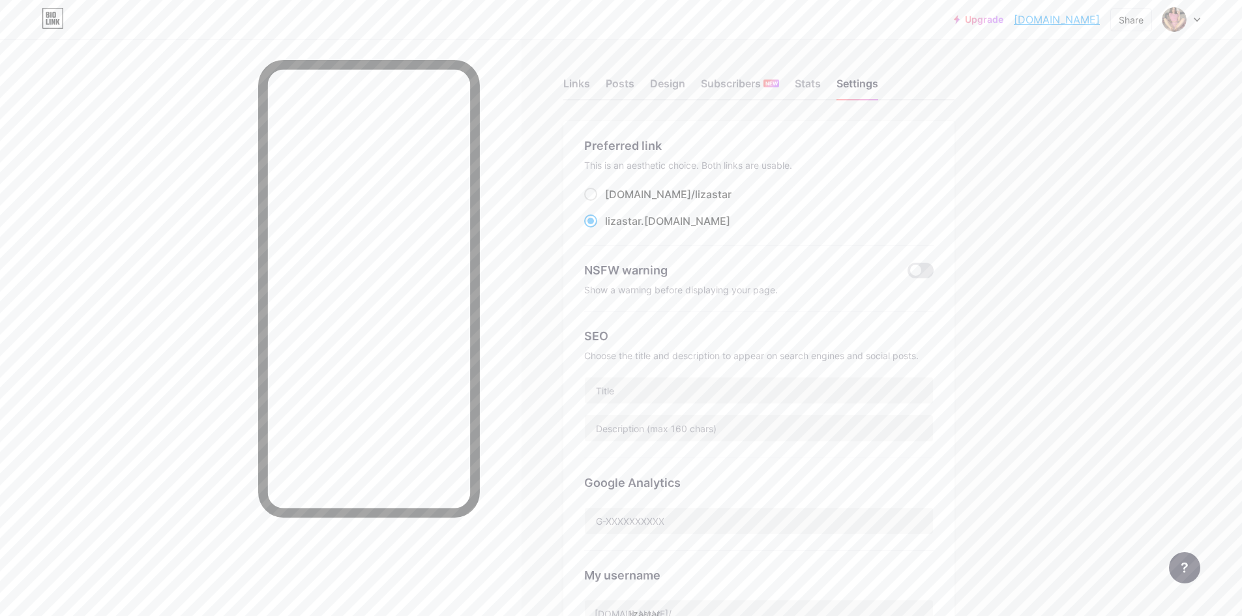
click at [990, 16] on link "Upgrade" at bounding box center [979, 19] width 50 height 10
